Goal: Check status: Check status

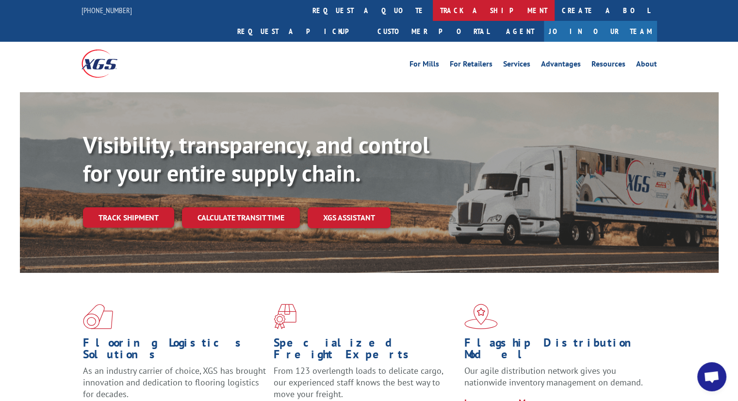
click at [433, 11] on link "track a shipment" at bounding box center [494, 10] width 122 height 21
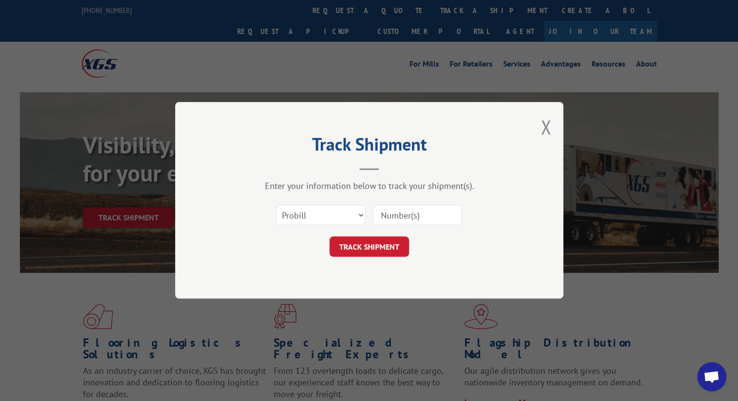
click at [398, 216] on input at bounding box center [417, 215] width 89 height 20
type input "17664547"
click button "TRACK SHIPMENT" at bounding box center [369, 247] width 80 height 20
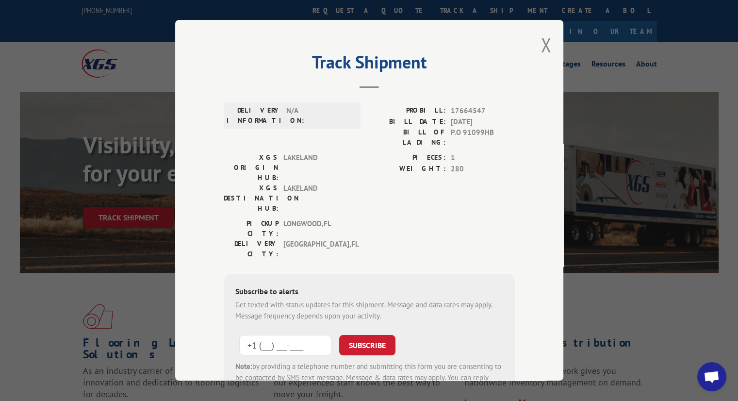
click at [309, 335] on input "+1 (___) ___-____" at bounding box center [285, 345] width 92 height 20
type input "[PHONE_NUMBER]"
click at [349, 335] on button "SUBSCRIBE" at bounding box center [367, 345] width 56 height 20
click at [541, 50] on button "Close modal" at bounding box center [546, 45] width 11 height 26
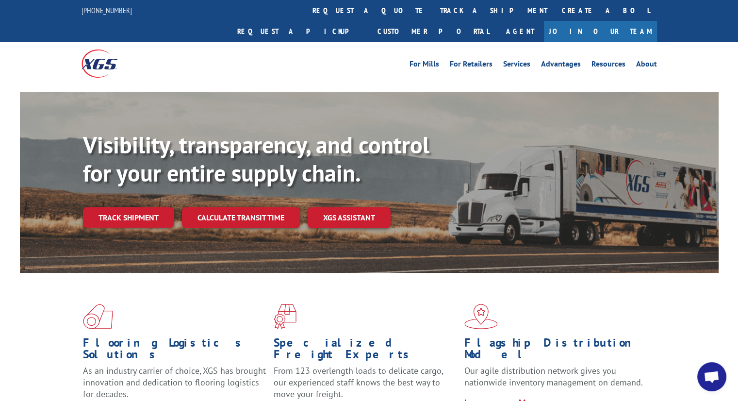
click at [433, 0] on link "track a shipment" at bounding box center [494, 10] width 122 height 21
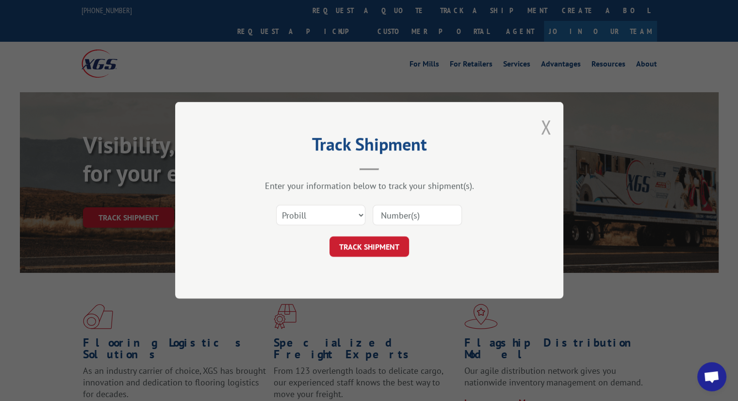
click at [547, 123] on button "Close modal" at bounding box center [546, 127] width 11 height 26
